Goal: Submit feedback/report problem: Provide input to the site owners about the experience or issues

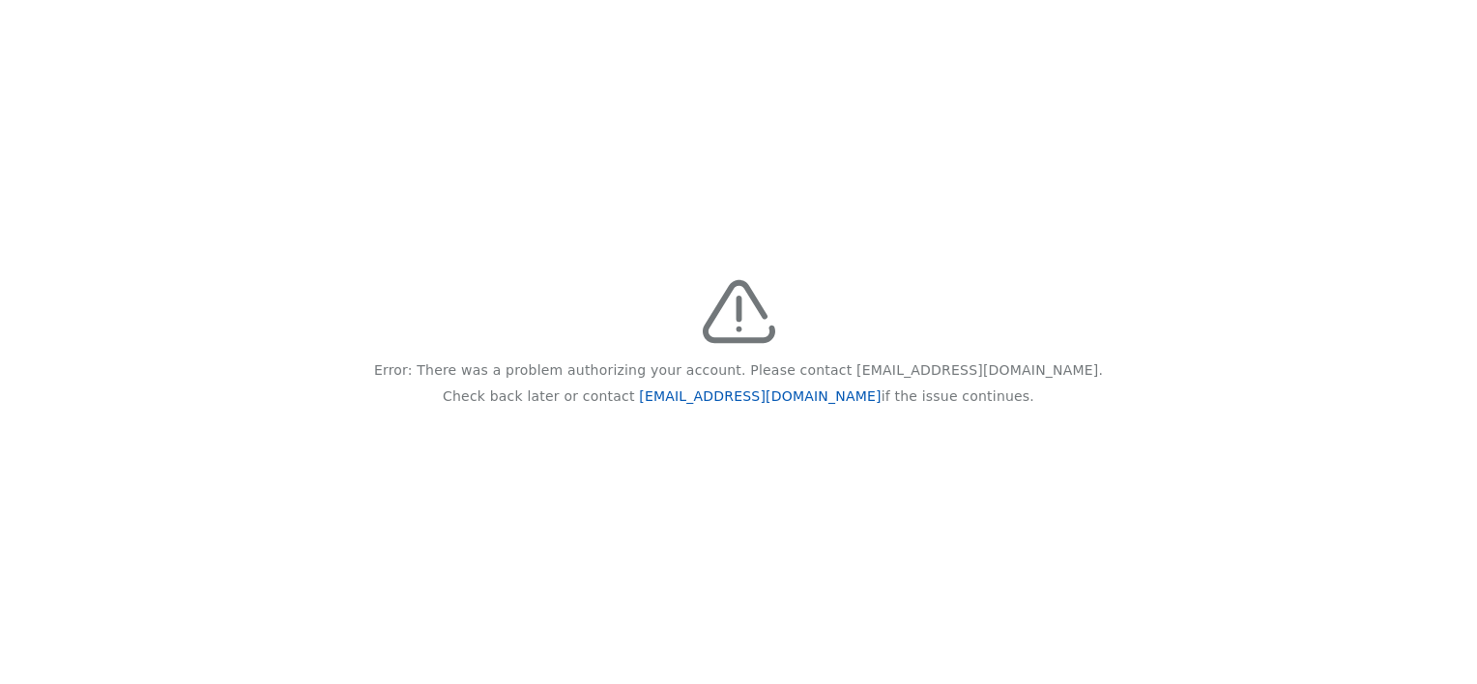
click at [749, 394] on link "feedback@recidiviz.org" at bounding box center [760, 395] width 242 height 15
click at [731, 393] on link "feedback@recidiviz.org" at bounding box center [760, 395] width 242 height 15
click at [726, 399] on link "[EMAIL_ADDRESS][DOMAIN_NAME]" at bounding box center [760, 395] width 242 height 15
drag, startPoint x: 877, startPoint y: 364, endPoint x: 1019, endPoint y: 352, distance: 141.6
click at [1019, 352] on div "Error: There was a problem authorizing your account. Please contact feedback@re…" at bounding box center [738, 342] width 1477 height 684
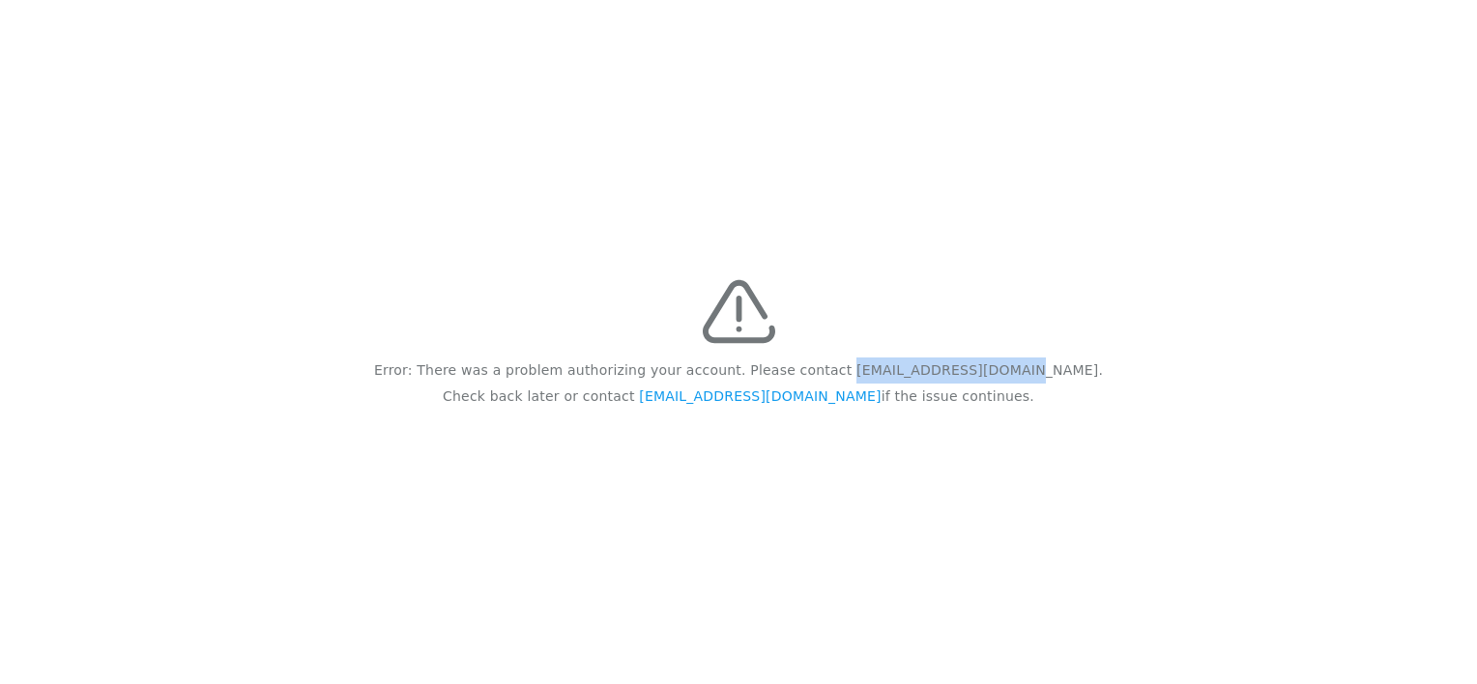
drag, startPoint x: 1019, startPoint y: 352, endPoint x: 982, endPoint y: 370, distance: 41.1
copy p "feedback@recidiviz.org"
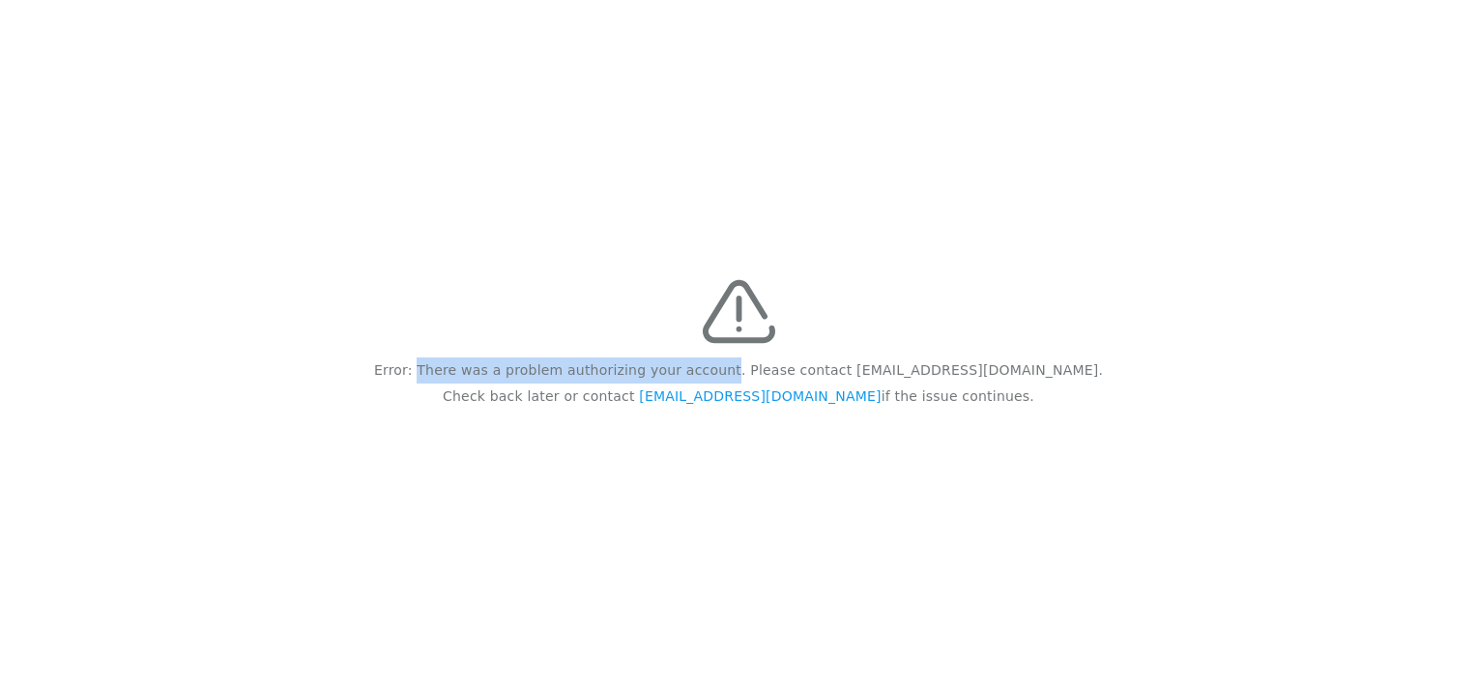
drag, startPoint x: 489, startPoint y: 372, endPoint x: 773, endPoint y: 364, distance: 284.2
click at [773, 364] on p "Error: There was a problem authorizing your account. Please contact feedback@re…" at bounding box center [738, 371] width 729 height 26
drag, startPoint x: 773, startPoint y: 364, endPoint x: 714, endPoint y: 381, distance: 61.2
copy p "There was a problem authorizing your account"
